Goal: Navigation & Orientation: Go to known website

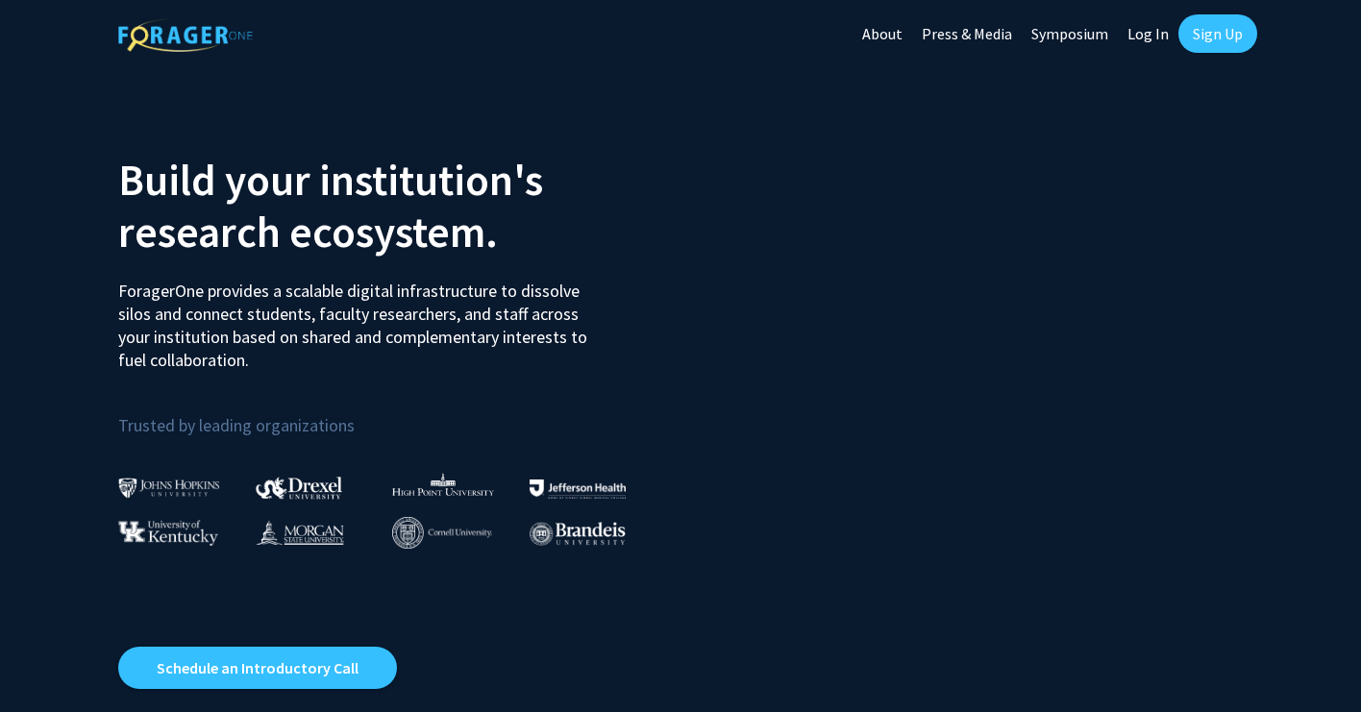
click at [1157, 37] on link "Log In" at bounding box center [1147, 33] width 61 height 67
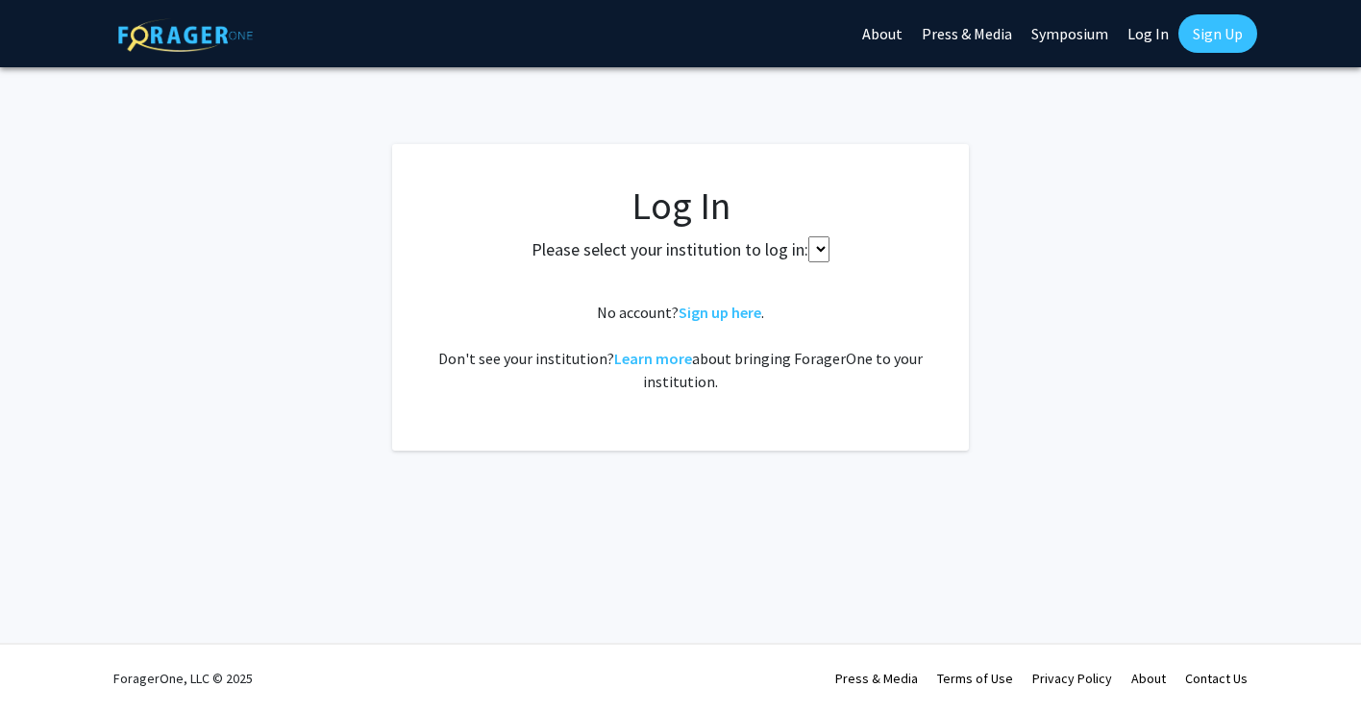
select select
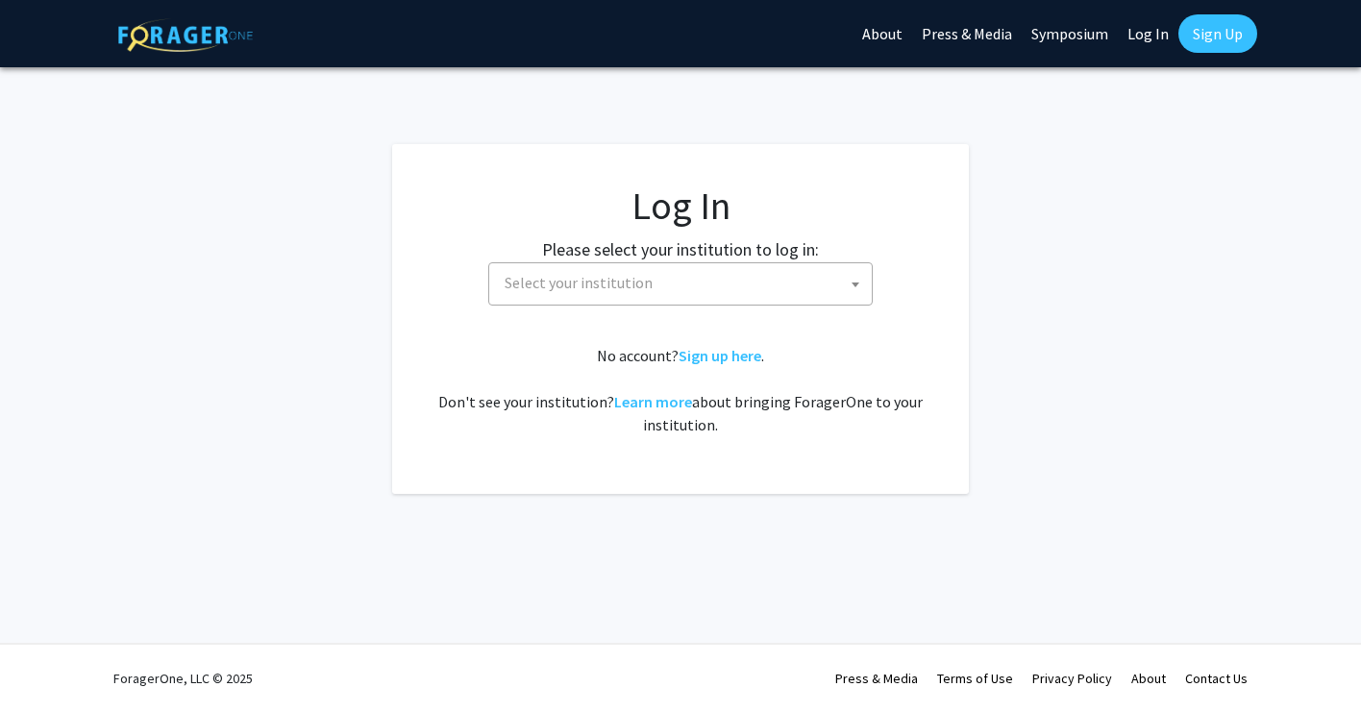
click at [741, 282] on span "Select your institution" at bounding box center [684, 282] width 375 height 39
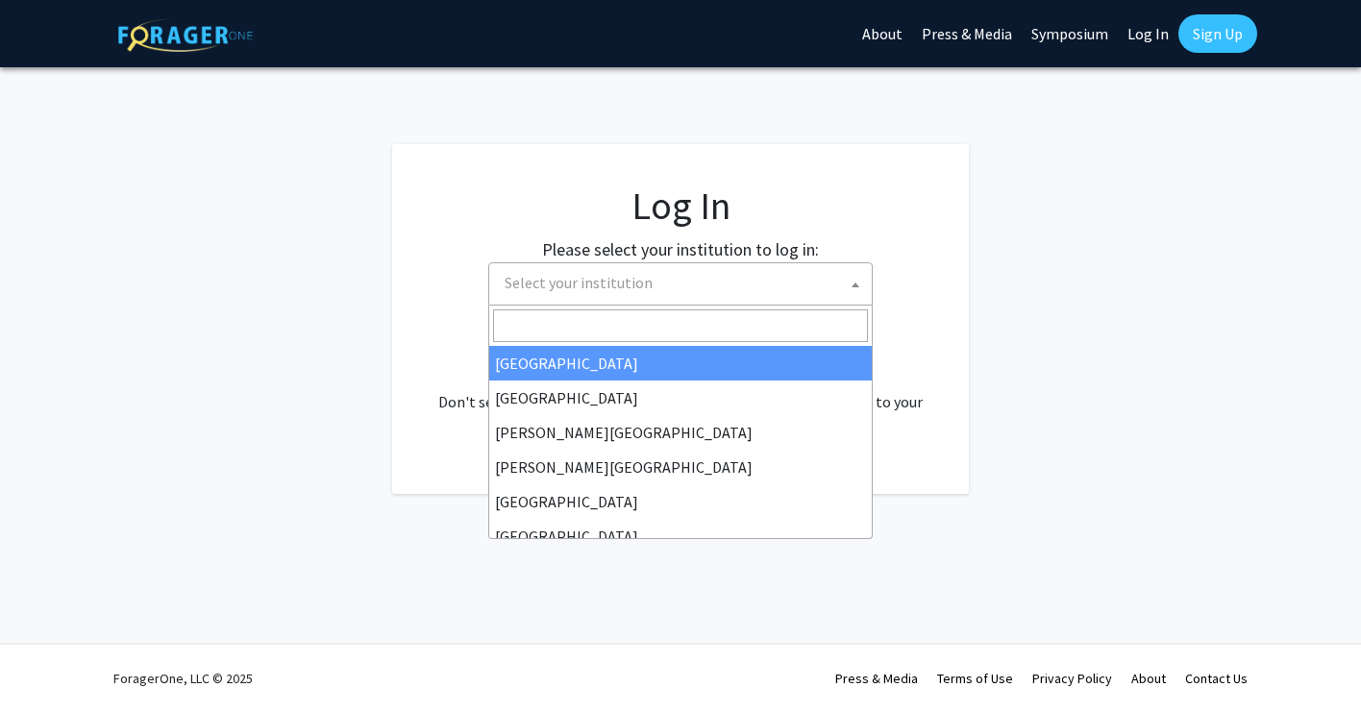
click at [676, 332] on input "Search" at bounding box center [680, 325] width 375 height 33
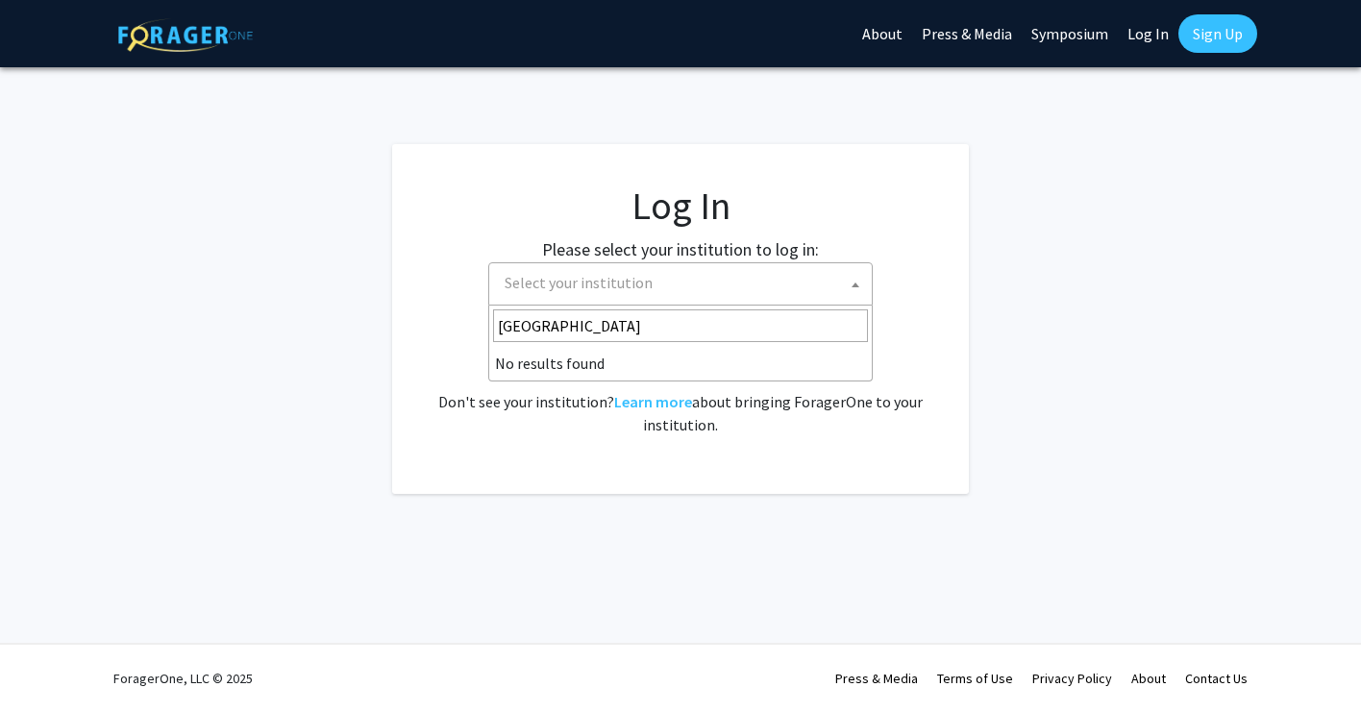
click at [503, 328] on input "[GEOGRAPHIC_DATA]" at bounding box center [680, 325] width 375 height 33
click at [553, 328] on input "[GEOGRAPHIC_DATA]" at bounding box center [680, 325] width 375 height 33
type input "[GEOGRAPHIC_DATA]"
click at [570, 454] on fg-card-body "Log In Please select your institution to log in: [GEOGRAPHIC_DATA] [GEOGRAPHIC_…" at bounding box center [680, 319] width 500 height 273
click at [708, 271] on span "Select your institution" at bounding box center [684, 282] width 375 height 39
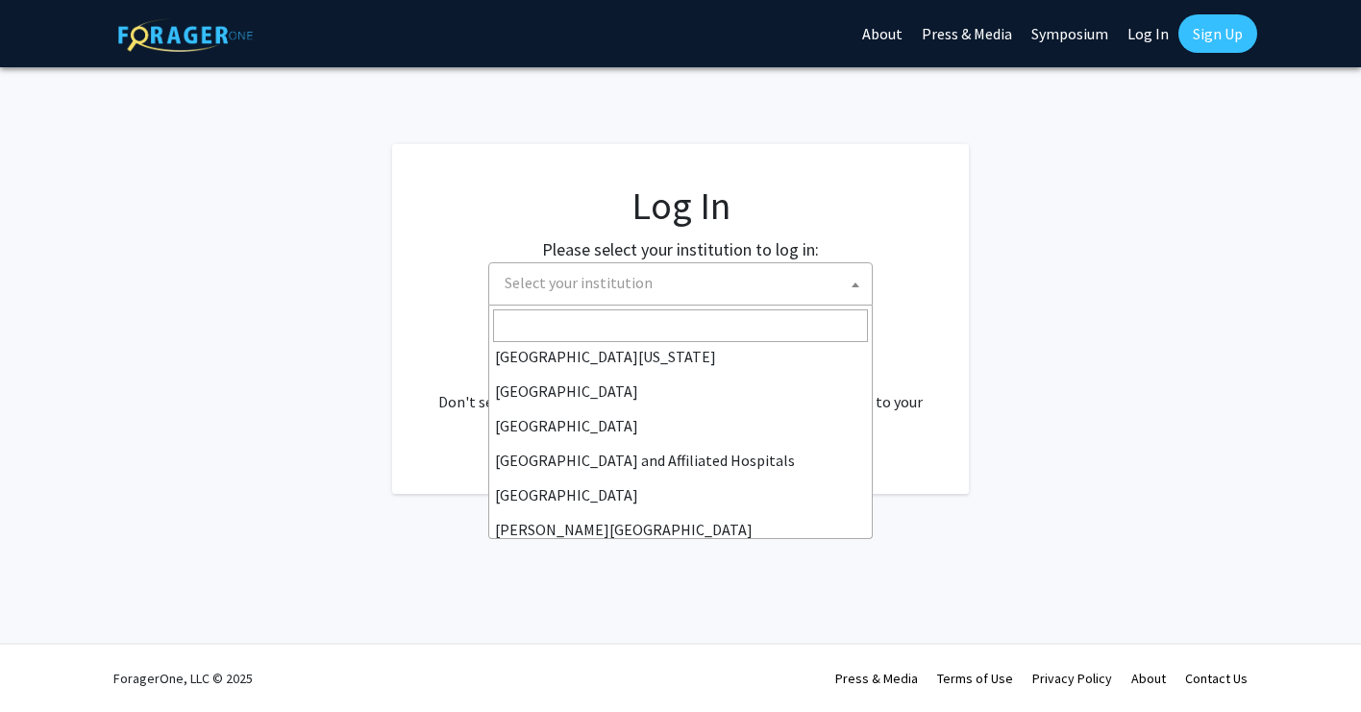
scroll to position [295, 0]
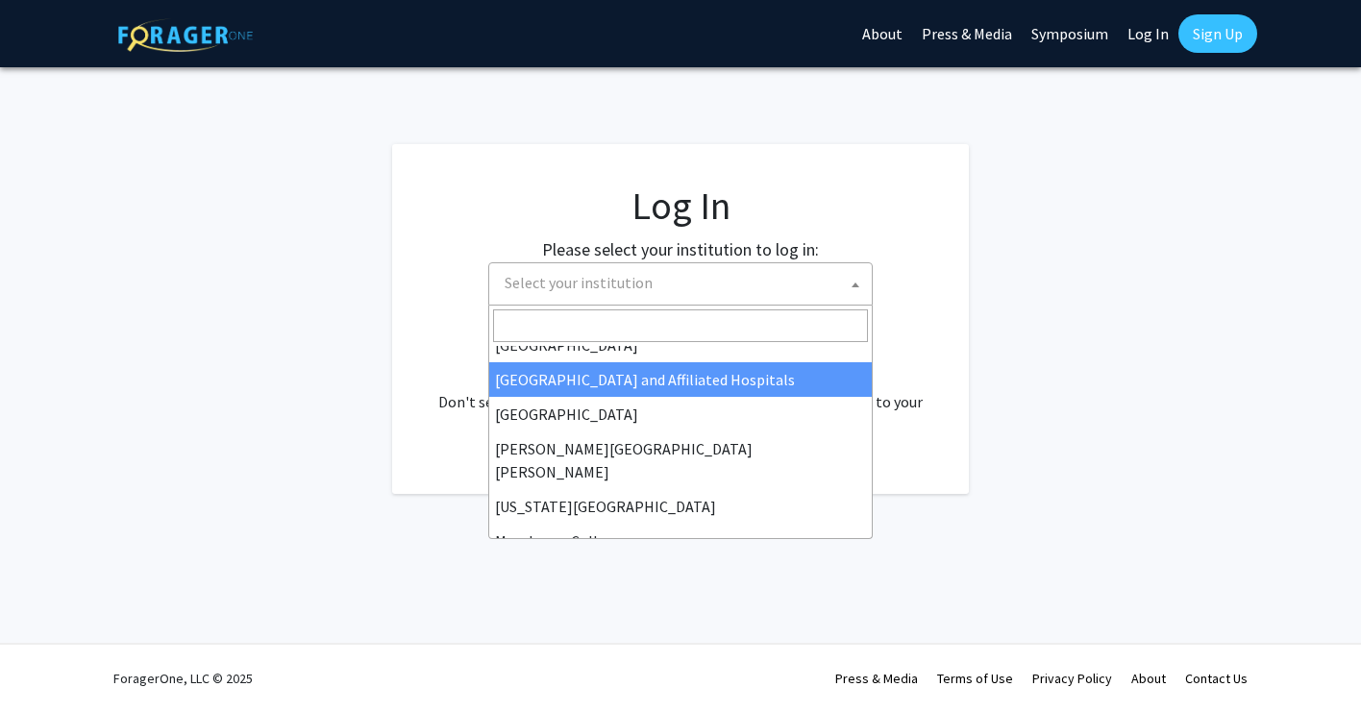
click at [935, 346] on fg-card "Log In Please select your institution to log in: [GEOGRAPHIC_DATA] [GEOGRAPHIC_…" at bounding box center [680, 319] width 577 height 350
